Goal: Task Accomplishment & Management: Manage account settings

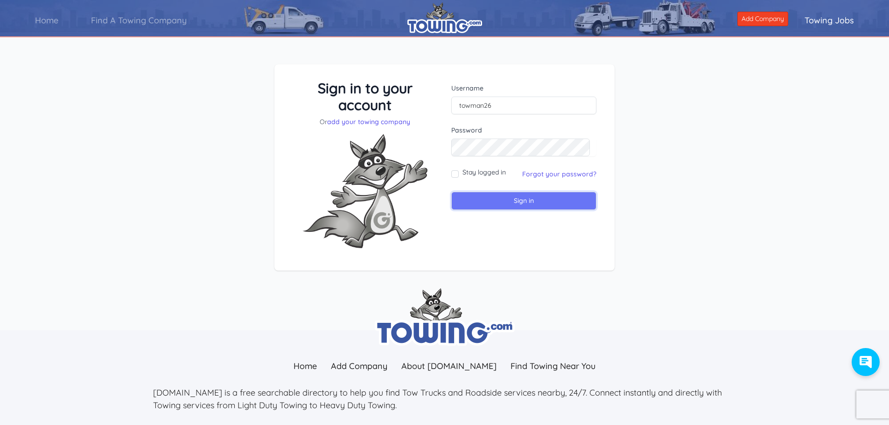
click at [501, 199] on input "Sign in" at bounding box center [523, 201] width 145 height 18
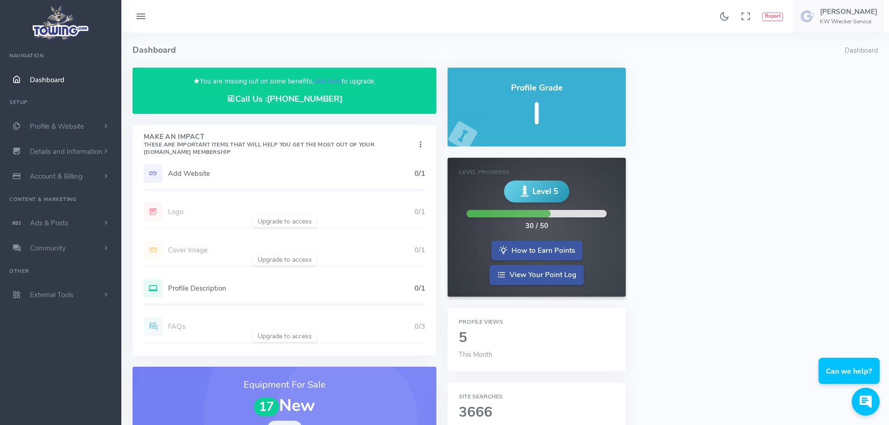
click at [299, 149] on h4 "Make An Impact These are important items that will help you get the most out of…" at bounding box center [280, 144] width 272 height 22
click at [302, 170] on h5 "Add Website" at bounding box center [291, 173] width 246 height 7
